Goal: Task Accomplishment & Management: Manage account settings

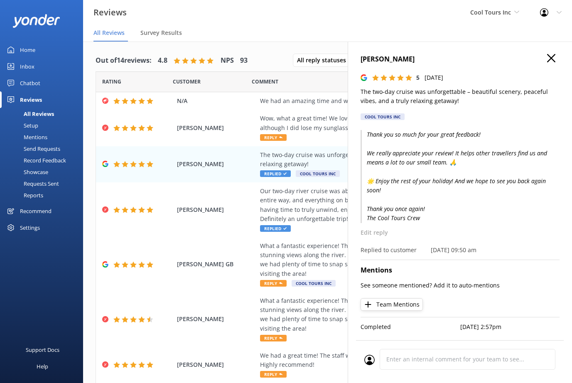
click at [31, 83] on div "Chatbot" at bounding box center [30, 83] width 20 height 17
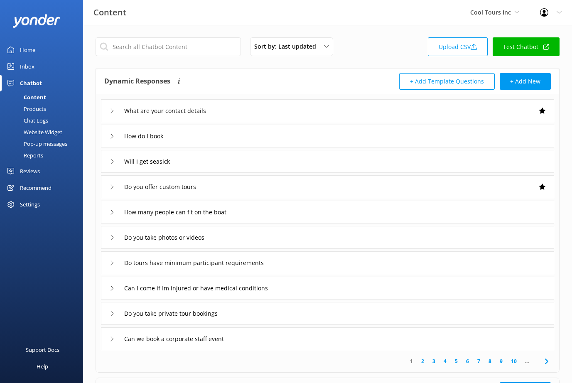
click at [37, 135] on div "Website Widget" at bounding box center [33, 132] width 57 height 12
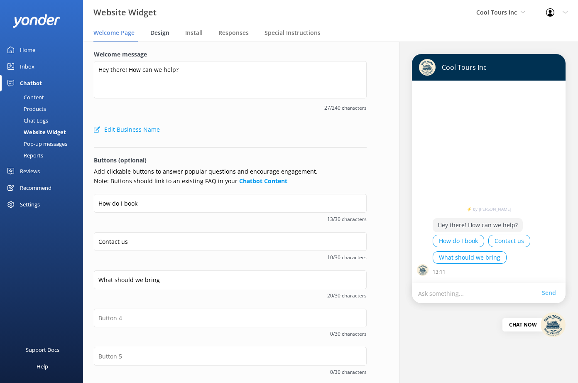
click at [158, 33] on span "Design" at bounding box center [159, 33] width 19 height 8
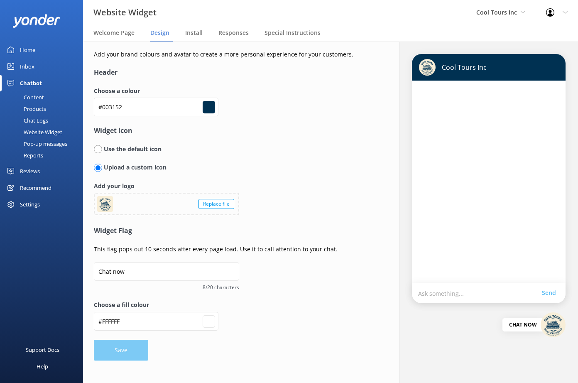
click at [34, 170] on div "Reviews" at bounding box center [30, 171] width 20 height 17
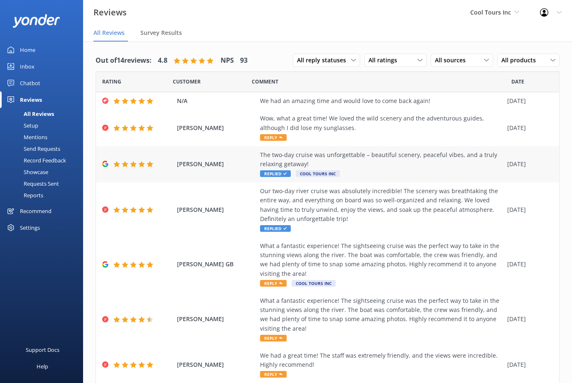
click at [355, 164] on div "The two-day cruise was unforgettable – beautiful scenery, peaceful vibes, and a…" at bounding box center [381, 159] width 243 height 19
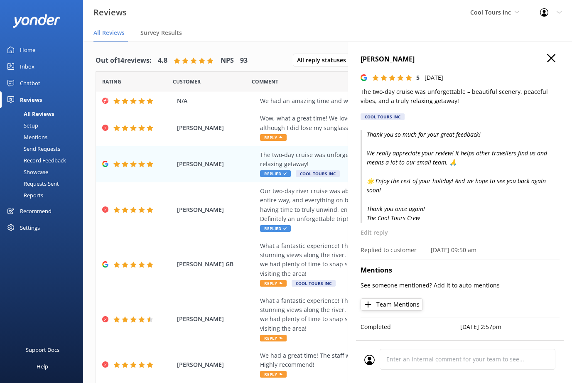
drag, startPoint x: 443, startPoint y: 100, endPoint x: 361, endPoint y: 92, distance: 81.8
click at [361, 92] on p "The two-day cruise was unforgettable – beautiful scenery, peaceful vibes, and a…" at bounding box center [459, 96] width 199 height 19
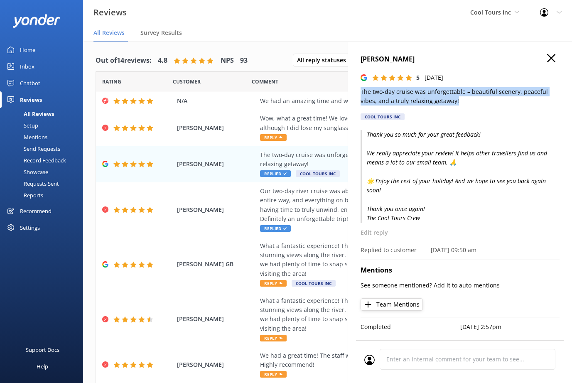
copy p "The two-day cruise was unforgettable – beautiful scenery, peaceful vibes, and a…"
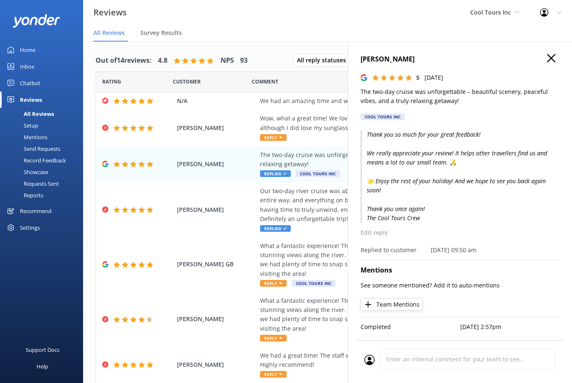
click at [546, 58] on h4 "[PERSON_NAME]" at bounding box center [459, 59] width 199 height 11
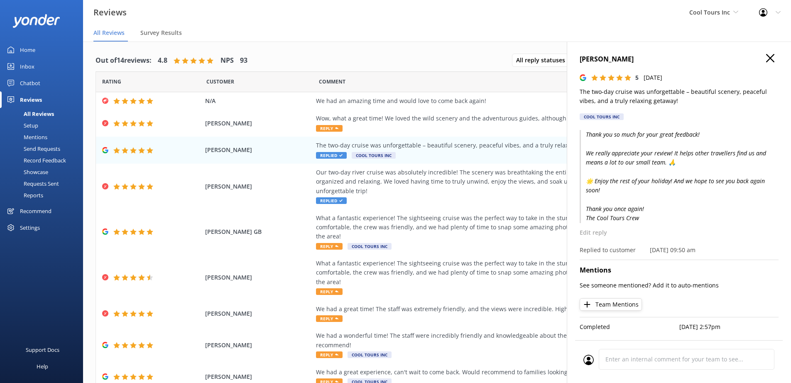
click at [774, 56] on h4 "[PERSON_NAME]" at bounding box center [679, 59] width 199 height 11
click at [771, 59] on use "button" at bounding box center [770, 58] width 8 height 8
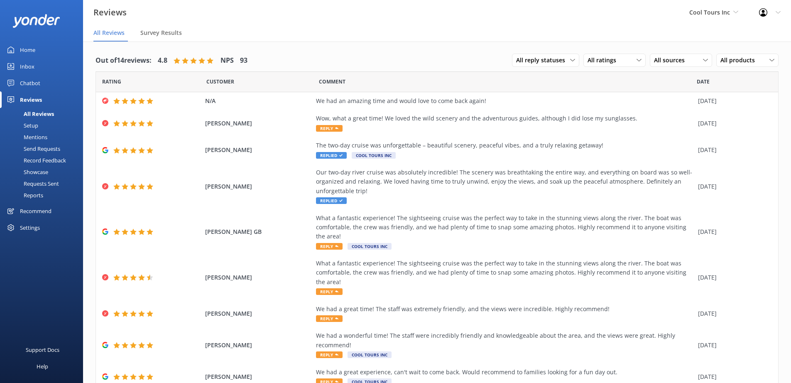
click at [26, 82] on div "Chatbot" at bounding box center [30, 83] width 20 height 17
